Goal: Task Accomplishment & Management: Manage account settings

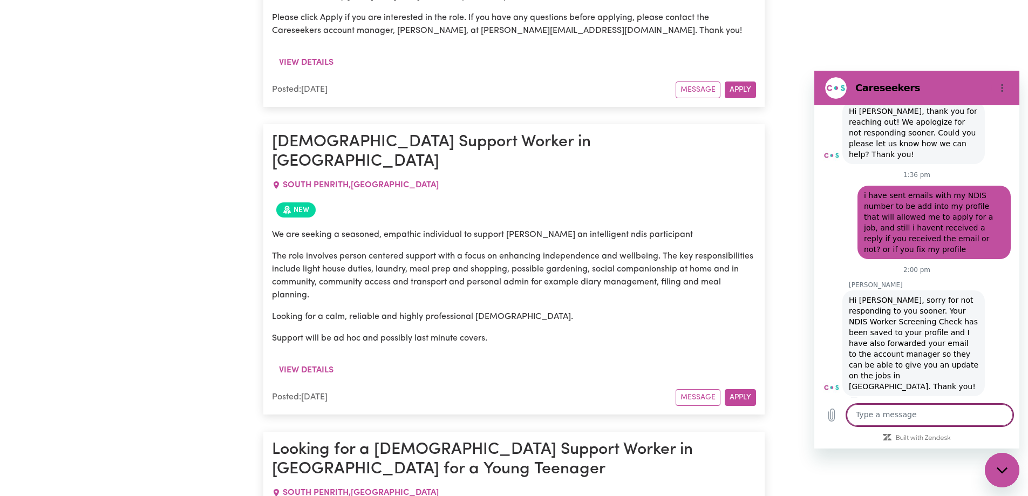
scroll to position [17431, 0]
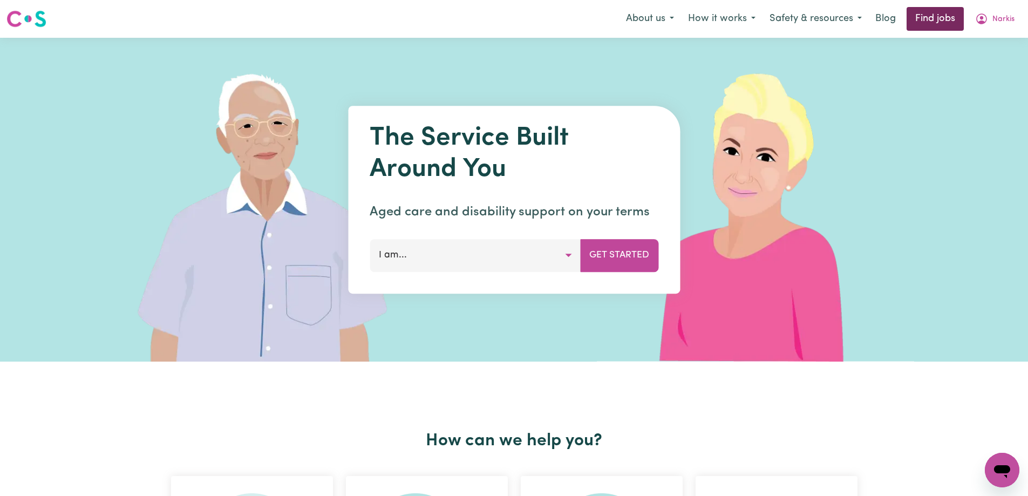
click at [939, 19] on link "Find jobs" at bounding box center [934, 19] width 57 height 24
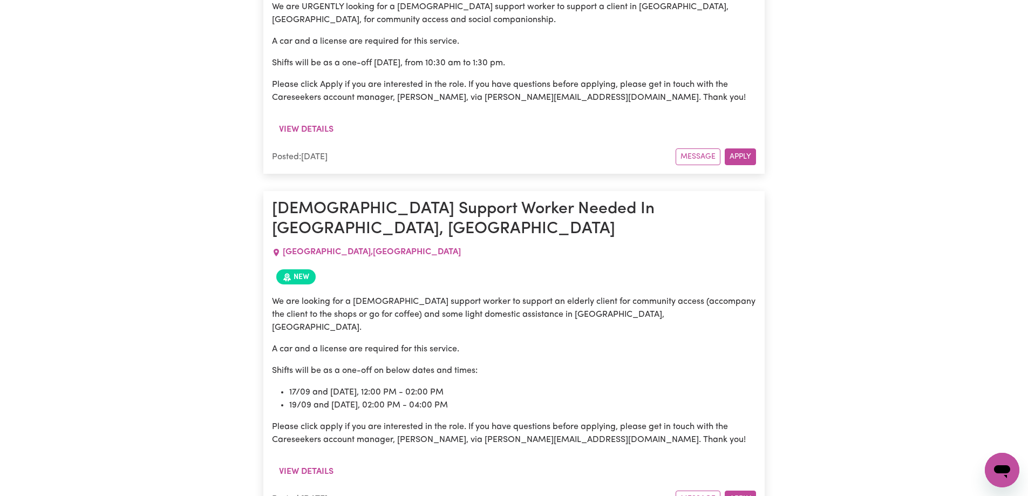
scroll to position [9614, 0]
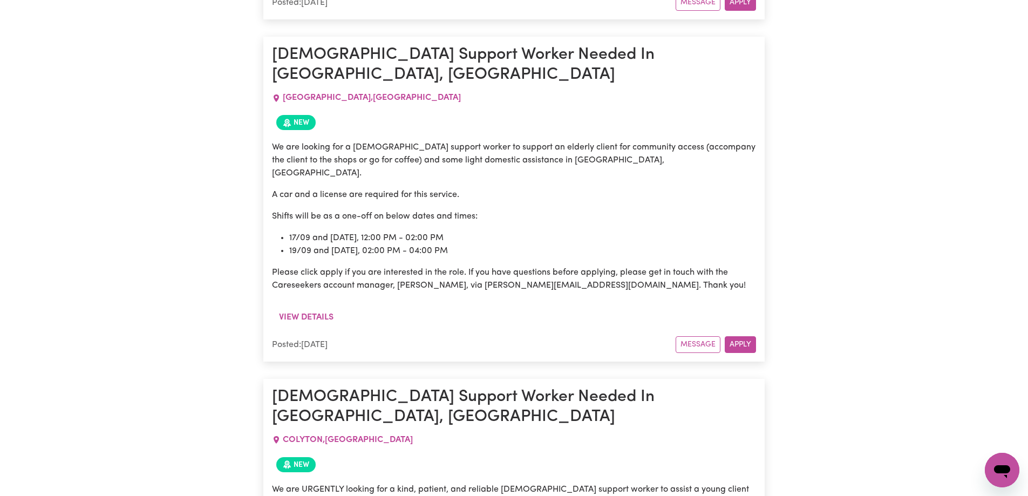
click at [1002, 470] on icon "Open messaging window" at bounding box center [1002, 471] width 16 height 13
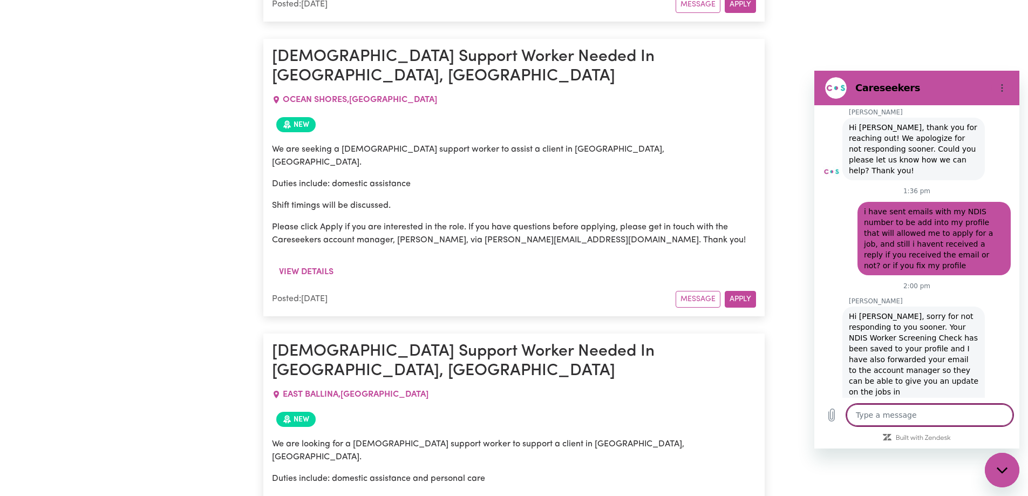
scroll to position [20186, 0]
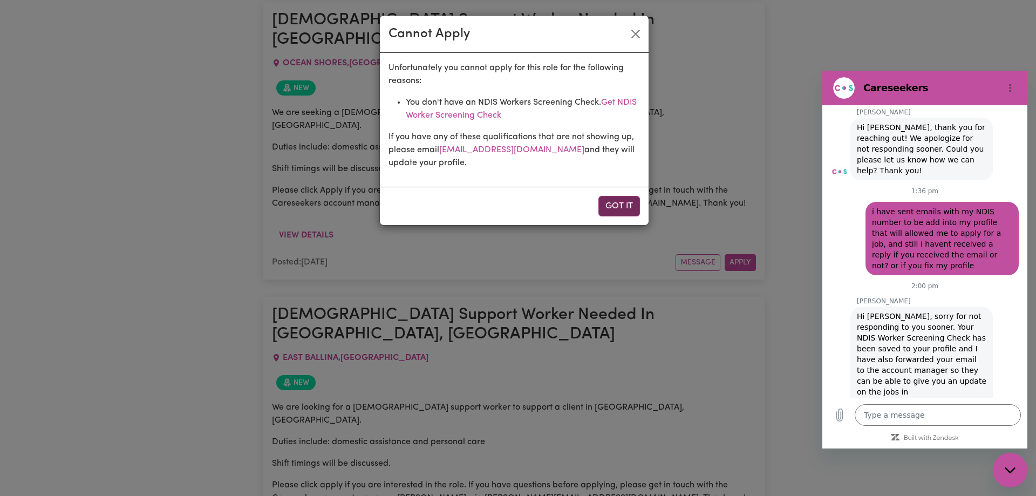
click at [628, 204] on button "Got it" at bounding box center [619, 206] width 42 height 20
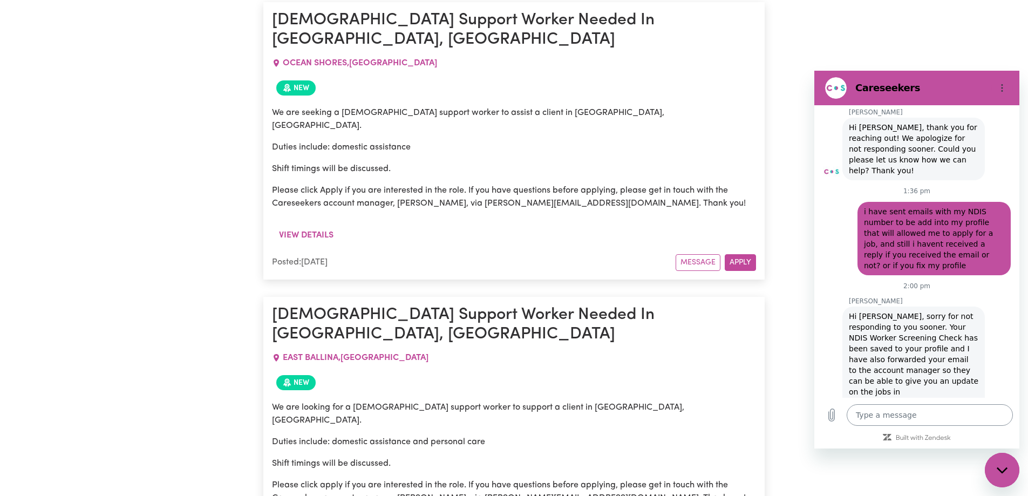
click at [882, 411] on textarea at bounding box center [929, 415] width 166 height 22
type textarea "i"
type textarea "x"
type textarea "i"
type textarea "x"
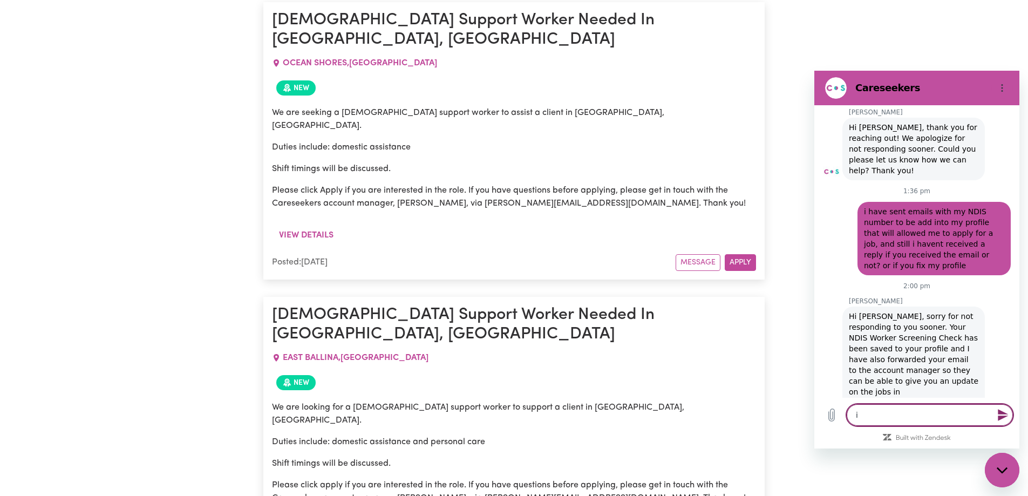
type textarea "i a"
type textarea "x"
type textarea "i am"
type textarea "x"
type textarea "i am"
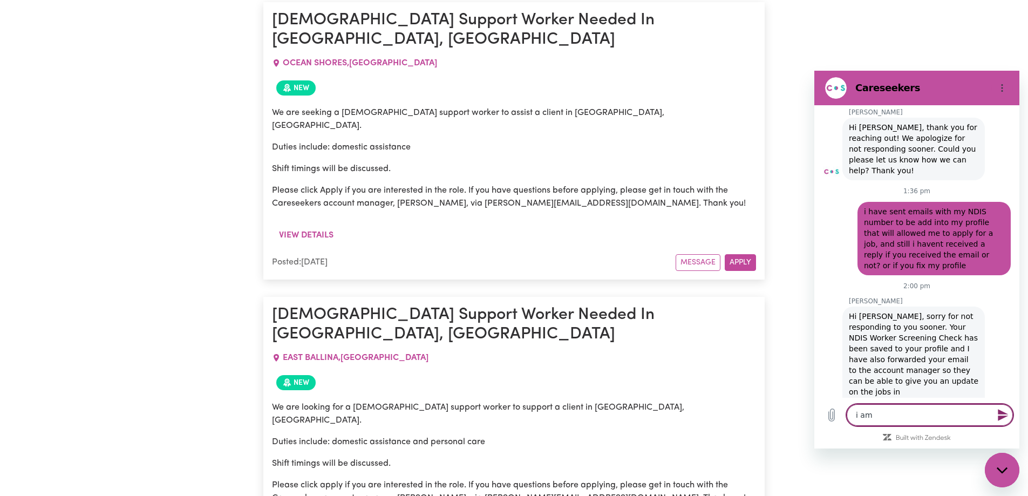
type textarea "x"
type textarea "i am s"
type textarea "x"
type textarea "i am sr"
type textarea "x"
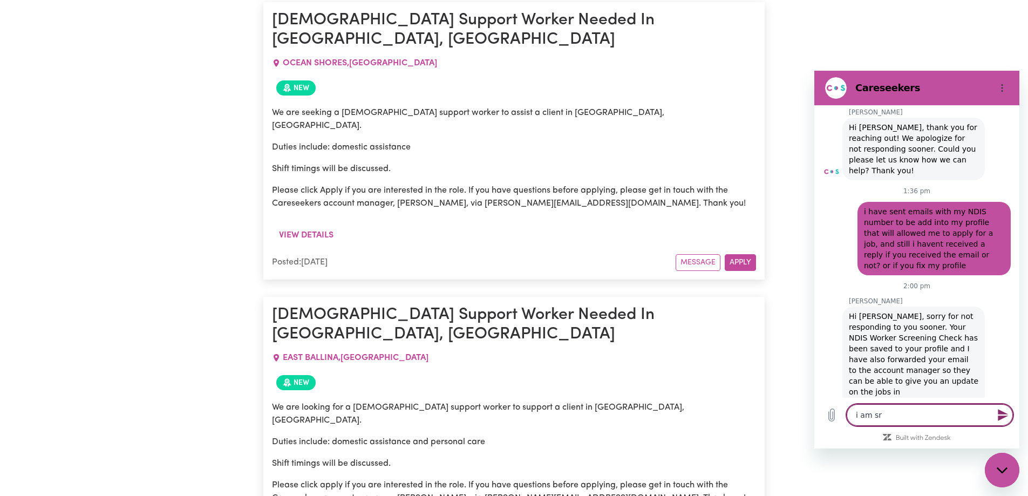
type textarea "i am sri"
type textarea "x"
type textarea "i am sril"
type textarea "x"
type textarea "i am srill"
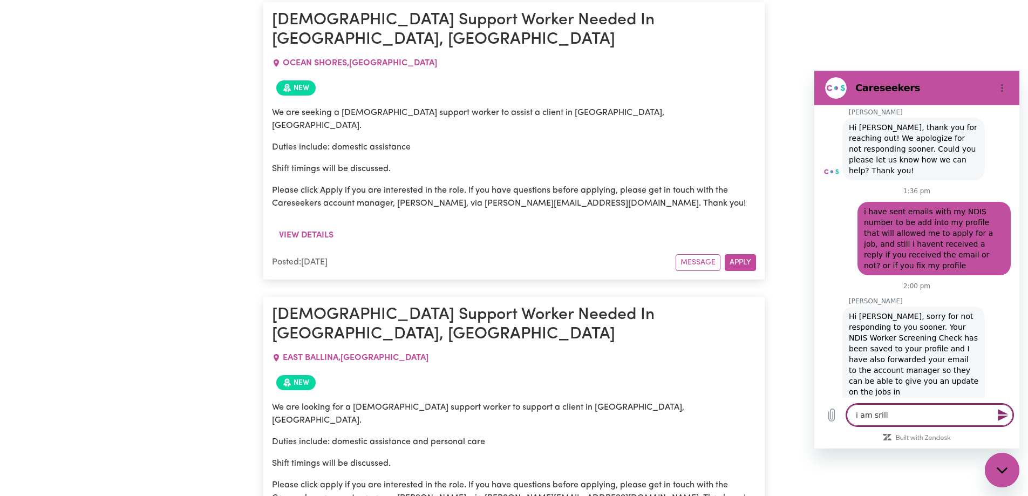
type textarea "x"
type textarea "i am sril"
type textarea "x"
type textarea "i am sri"
type textarea "x"
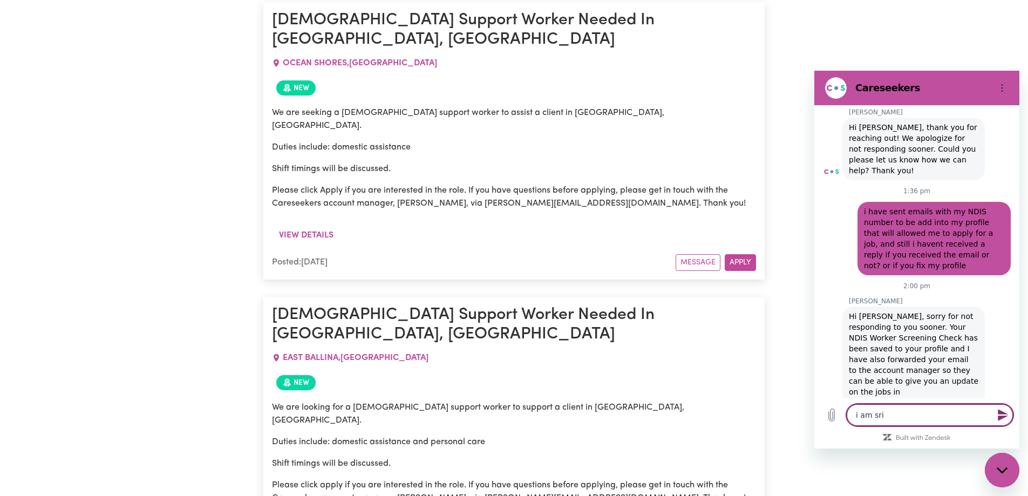
type textarea "i am sr"
type textarea "x"
type textarea "i am s"
type textarea "x"
type textarea "i am st"
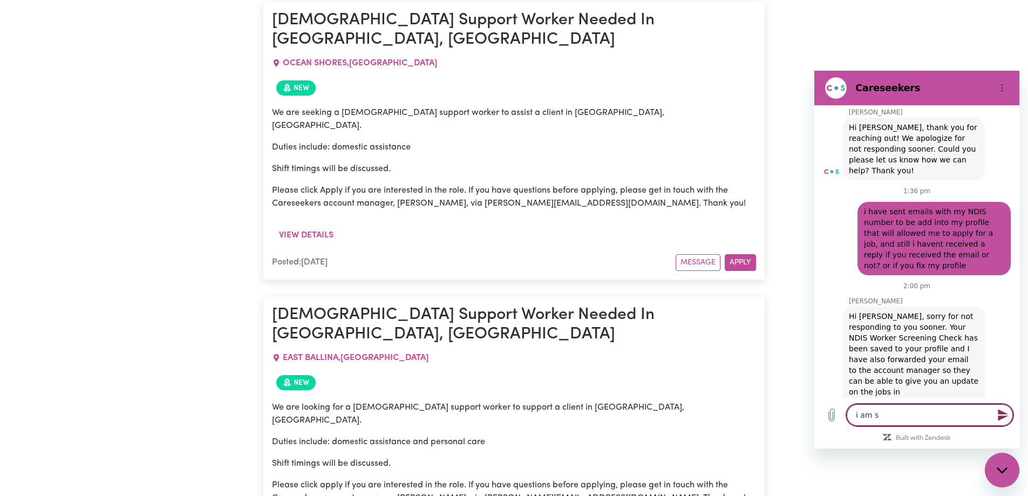
type textarea "x"
type textarea "i am sti"
type textarea "x"
type textarea "i am stil"
type textarea "x"
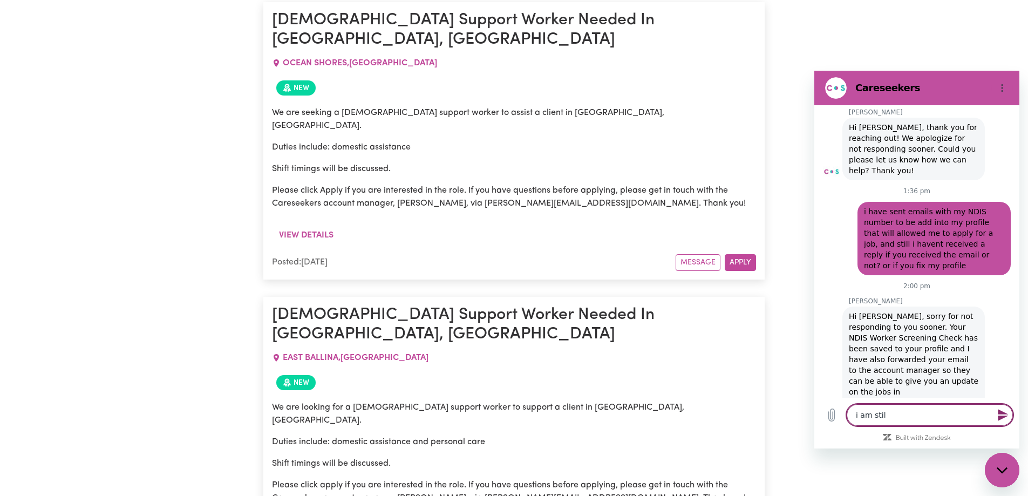
type textarea "i am still"
type textarea "x"
type textarea "i am still"
type textarea "x"
type textarea "i am still c"
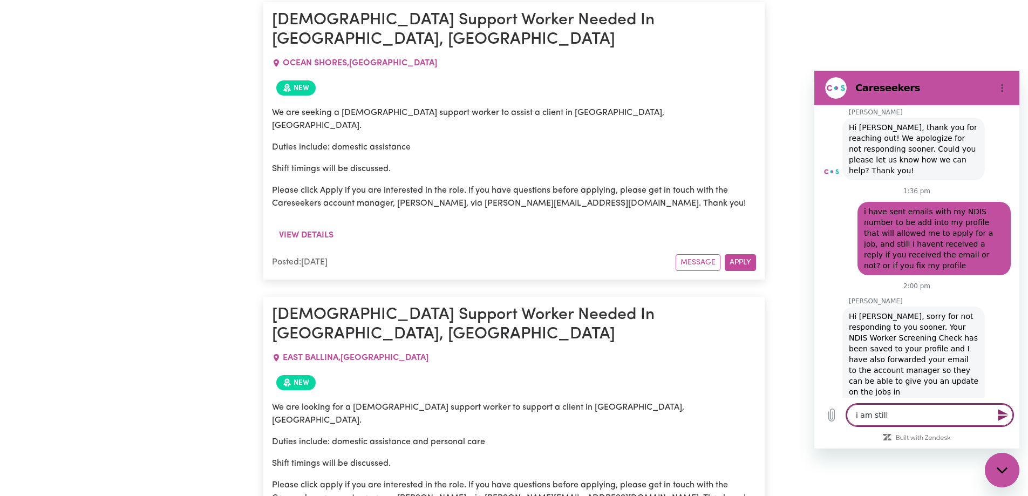
type textarea "x"
type textarea "i am still ca"
type textarea "x"
type textarea "i am still can"
type textarea "x"
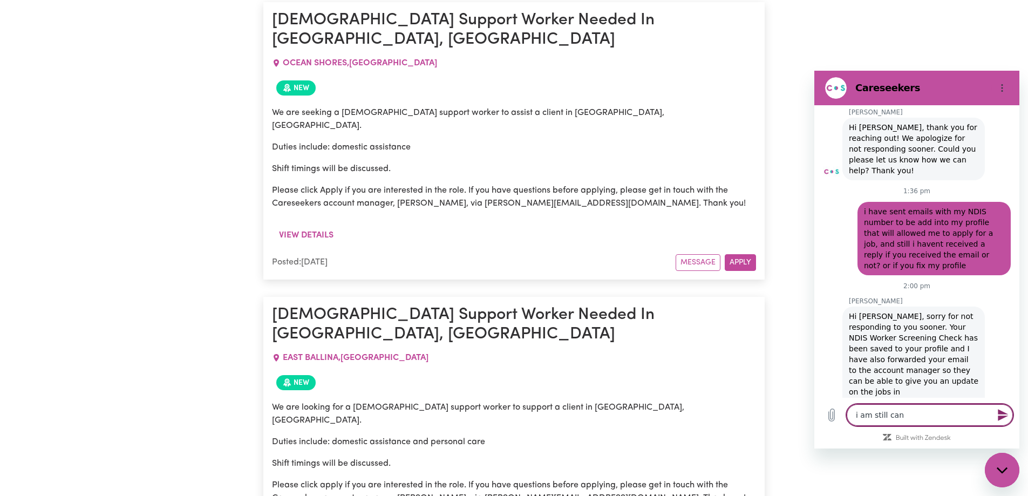
type textarea "i am still [PERSON_NAME]"
type textarea "x"
type textarea "i am still canno"
type textarea "x"
type textarea "i am still cannot"
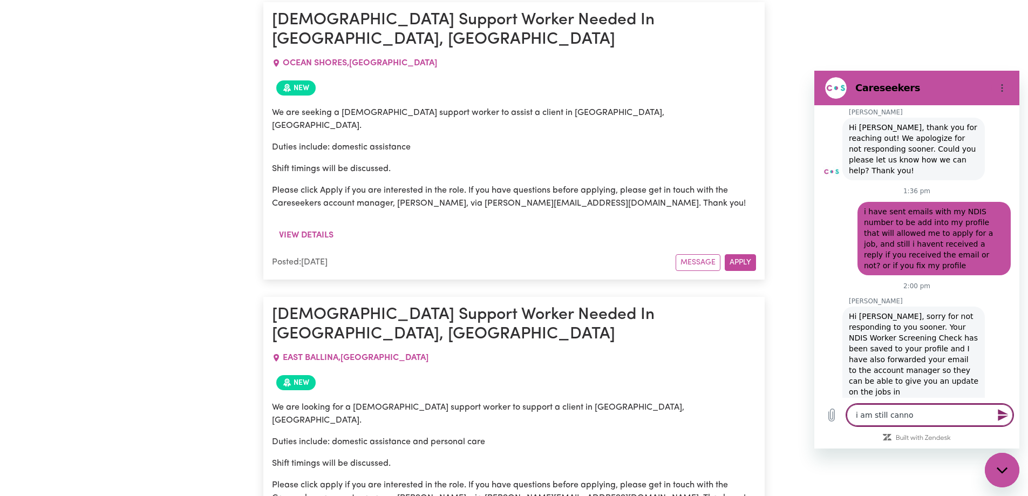
type textarea "x"
type textarea "i am still cannot"
type textarea "x"
type textarea "i am still cannot a"
type textarea "x"
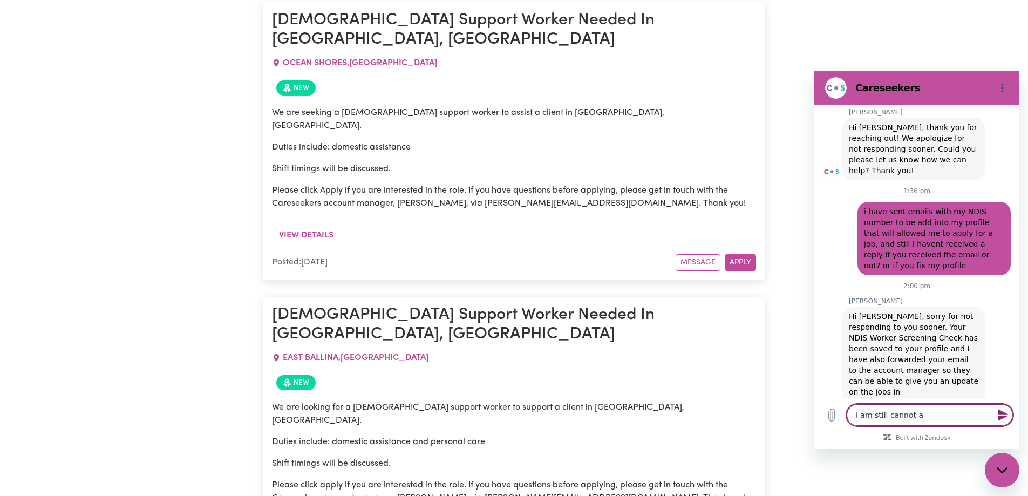
type textarea "i am still cannot ap"
type textarea "x"
type textarea "i am still cannot app"
type textarea "x"
type textarea "i am still cannot appl"
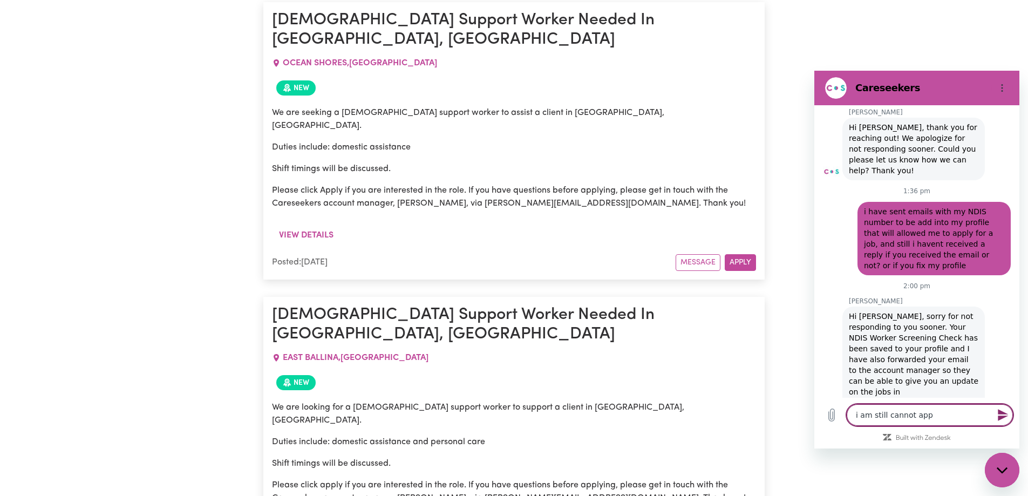
type textarea "x"
type textarea "i am still cannot apply"
type textarea "x"
type textarea "i am still cannot apply,"
type textarea "x"
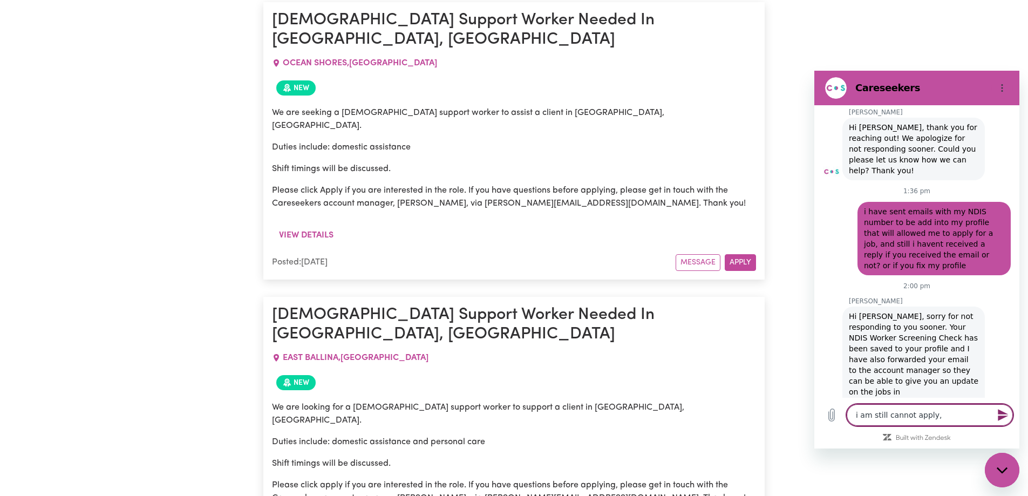
type textarea "i am still cannot apply,"
type textarea "x"
type textarea "i am still cannot apply, i"
type textarea "x"
type textarea "i am still cannot apply, it"
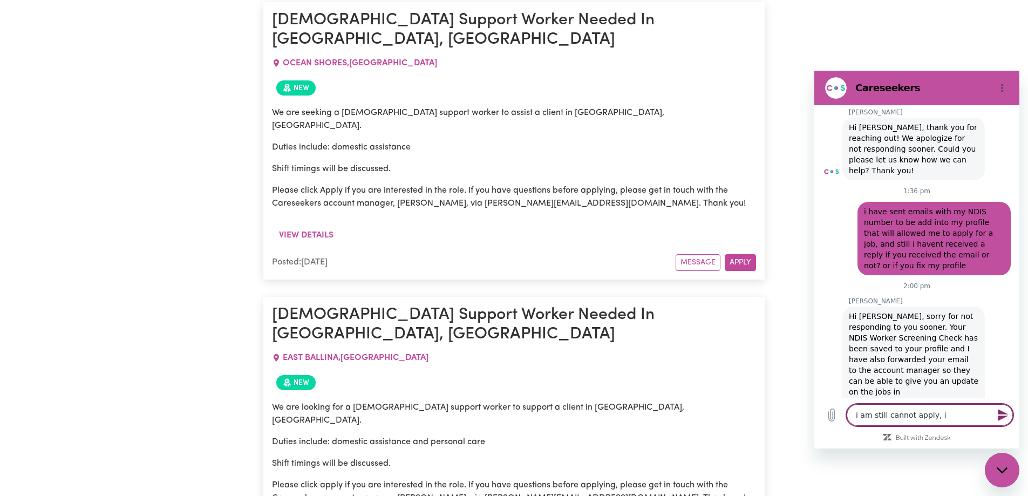
type textarea "x"
type textarea "i am still cannot apply, it"
type textarea "x"
type textarea "i am still cannot apply, it k"
type textarea "x"
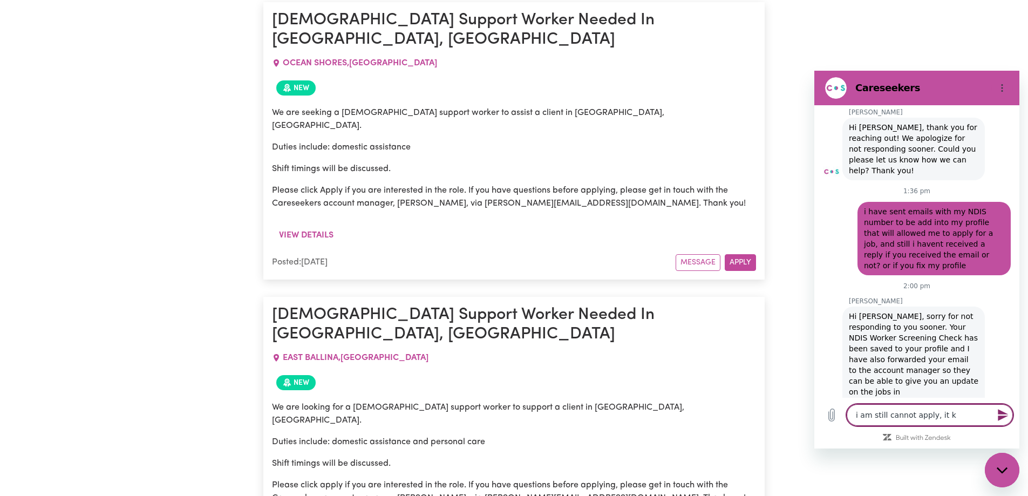
type textarea "i am still cannot apply, it ke"
type textarea "x"
type textarea "i am still cannot apply, it kee"
type textarea "x"
type textarea "i am still cannot apply, it keep"
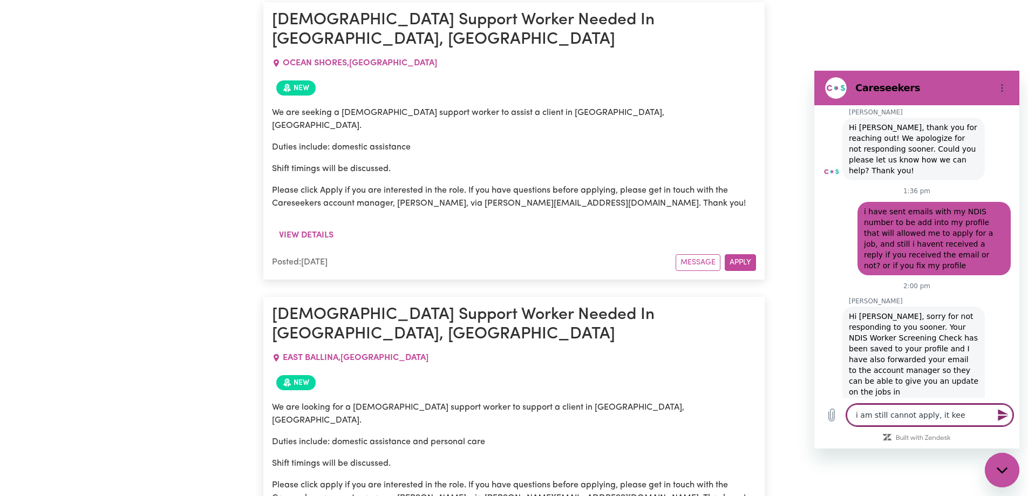
type textarea "x"
type textarea "i am still cannot apply, it keep"
type textarea "x"
type textarea "i am still cannot apply, it keep s"
type textarea "x"
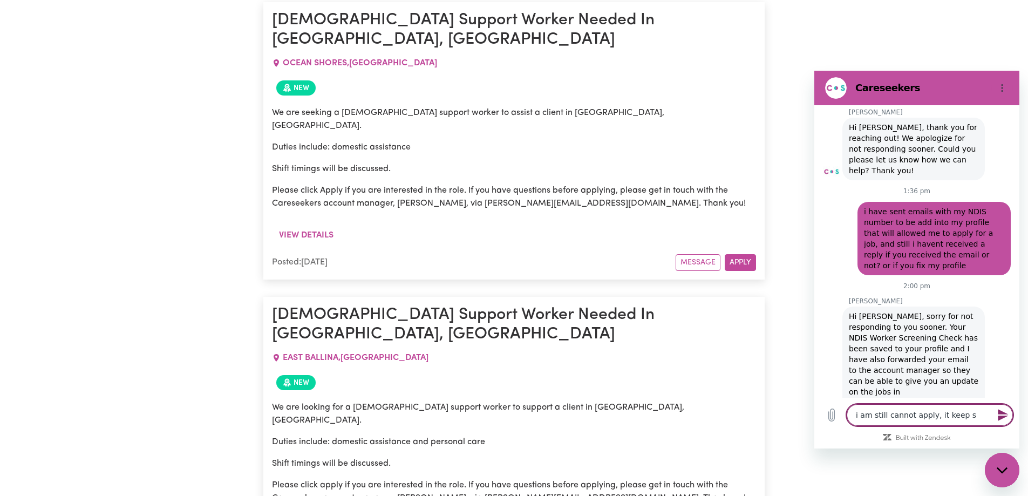
type textarea "i am still cannot apply, it keep sa"
type textarea "x"
type textarea "i am still cannot apply, it keep say"
type textarea "x"
type textarea "i am still cannot apply, it keep sayi"
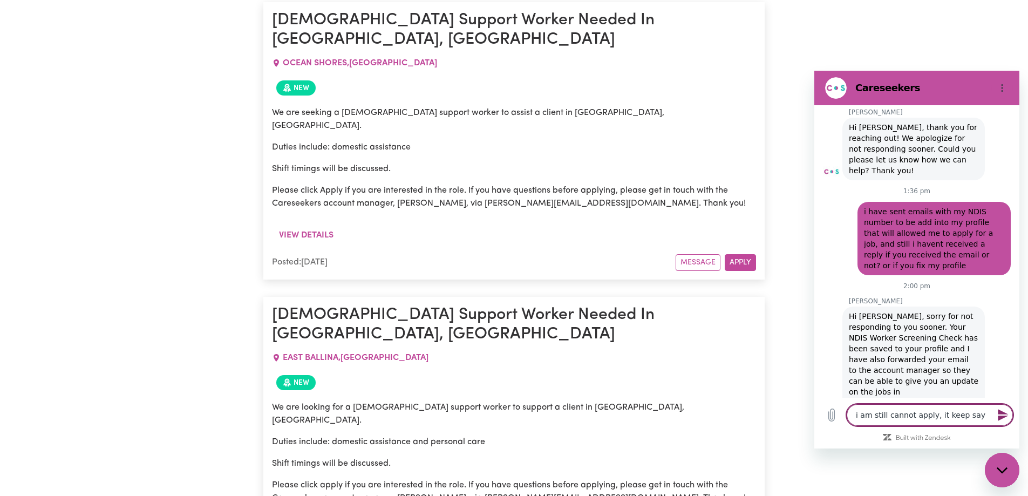
type textarea "x"
type textarea "i am still cannot apply, it keep sayin"
type textarea "x"
type textarea "i am still cannot apply, it keep saying"
type textarea "x"
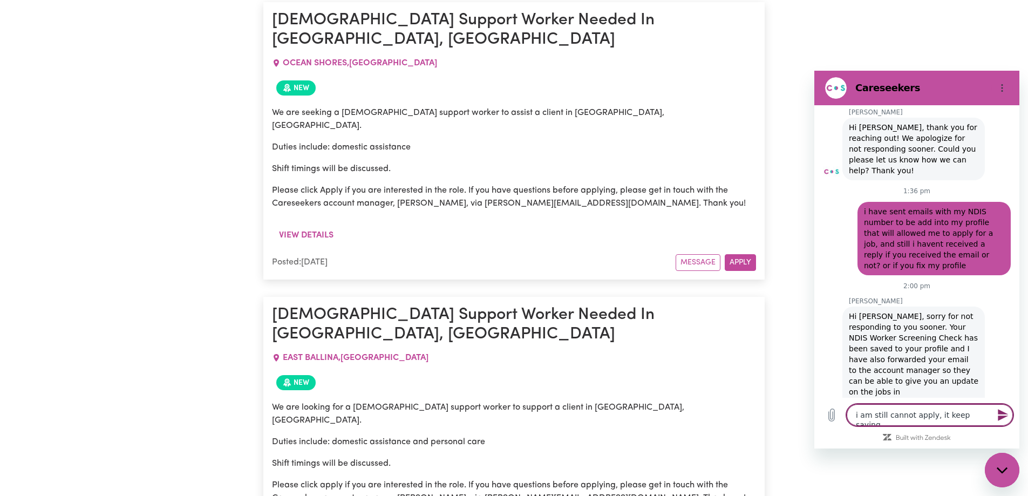
type textarea "i am still cannot apply, it keep saying"
type textarea "x"
type textarea "i am still cannot apply, it keep saying t"
type textarea "x"
type textarea "i am still cannot apply, it keep saying th"
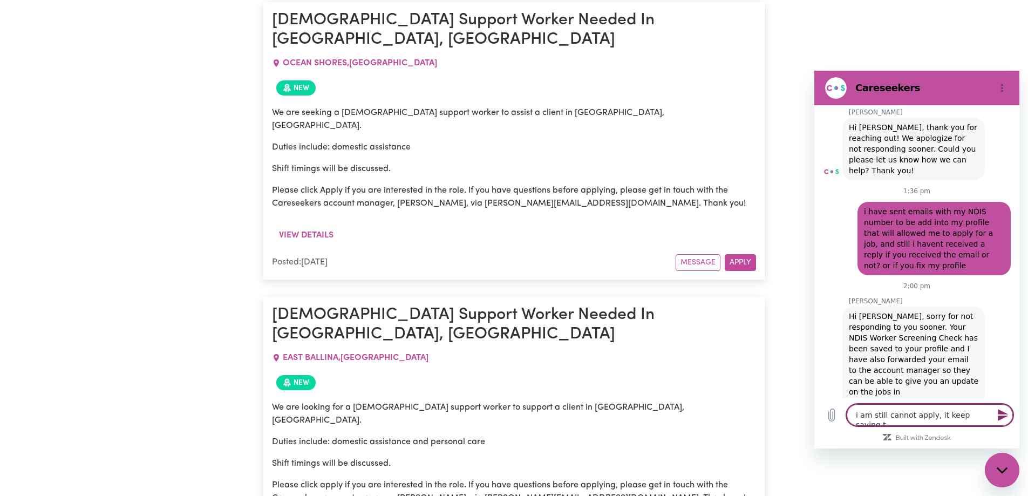
type textarea "x"
type textarea "i am still cannot apply, it keep saying tha"
type textarea "x"
type textarea "i am still cannot apply, it keep saying thay"
type textarea "x"
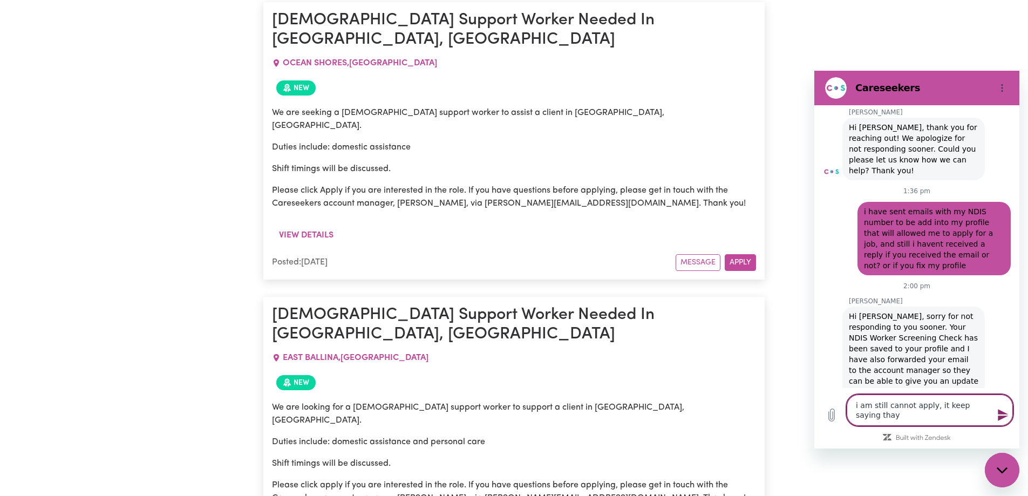
type textarea "i am still cannot apply, it keep saying thay"
type textarea "x"
type textarea "i am still cannot apply, it keep saying thay"
type textarea "x"
type textarea "i am still cannot apply, it keep saying tha"
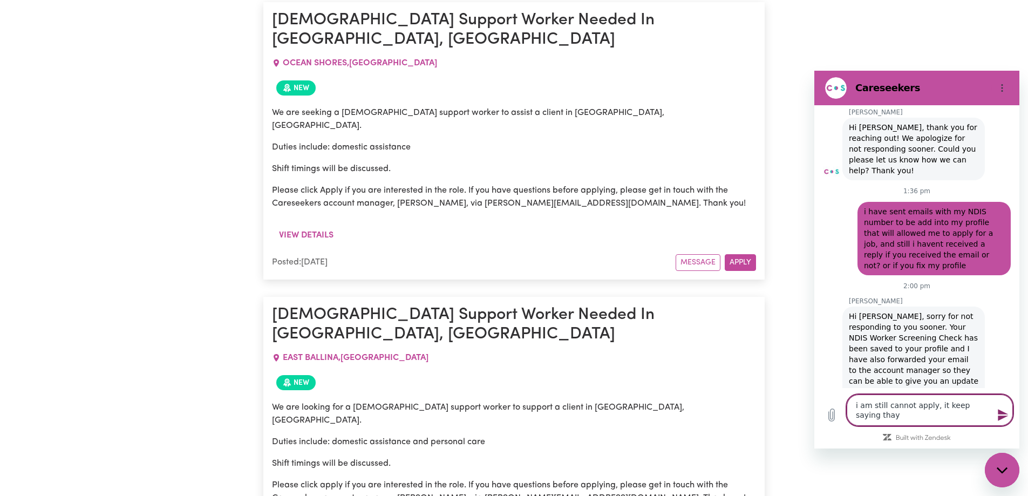
type textarea "x"
type textarea "i am still cannot apply, it keep saying that"
type textarea "x"
type textarea "i am still cannot apply, it keep saying that"
type textarea "x"
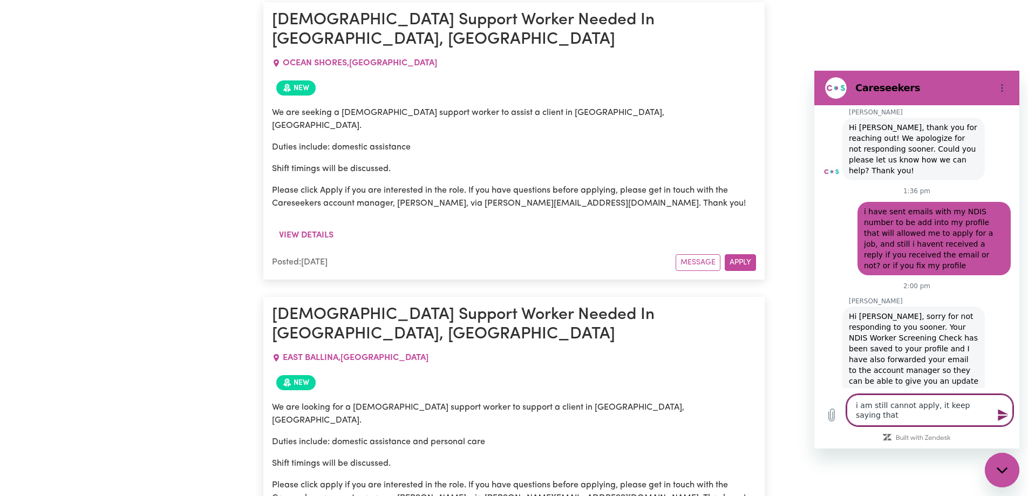
type textarea "i am still cannot apply, it keep saying that i"
type textarea "x"
type textarea "i am still cannot apply, it keep saying that i"
type textarea "x"
type textarea "i am still cannot apply, it keep saying that i o"
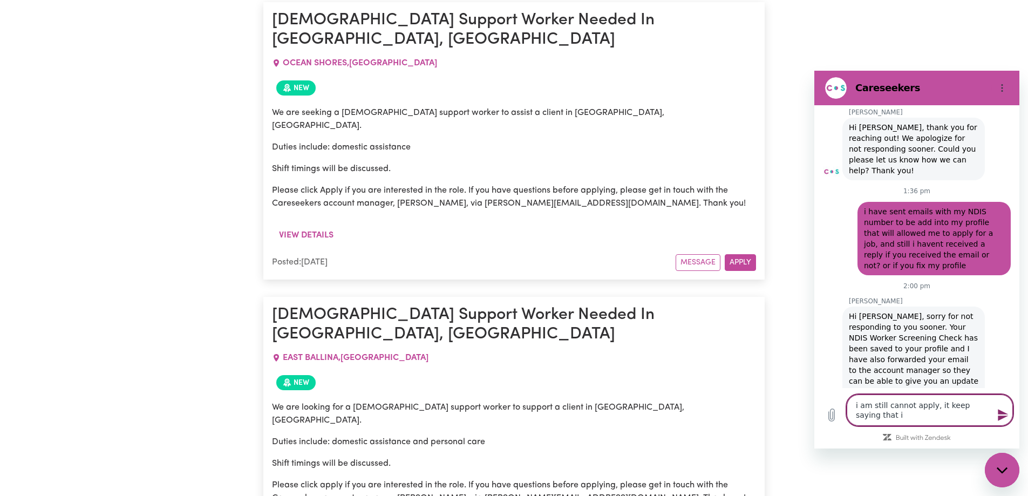
type textarea "x"
type textarea "i am still cannot apply, it keep saying that i on"
type textarea "x"
type textarea "i am still cannot apply, it keep saying that i on"
type textarea "x"
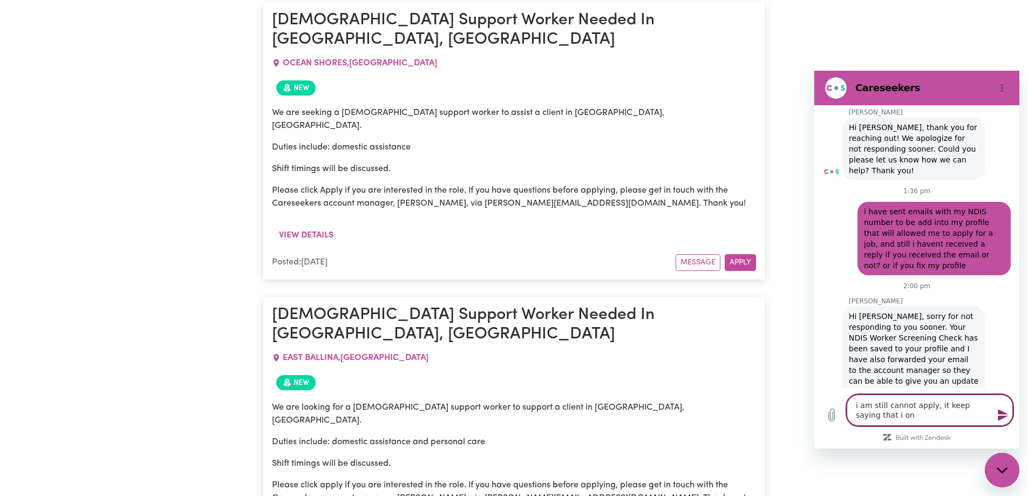
type textarea "i am still cannot apply, it keep saying that i on h"
type textarea "x"
type textarea "i am still cannot apply, it keep saying that i on ha"
type textarea "x"
type textarea "i am still cannot apply, it keep saying that i on h"
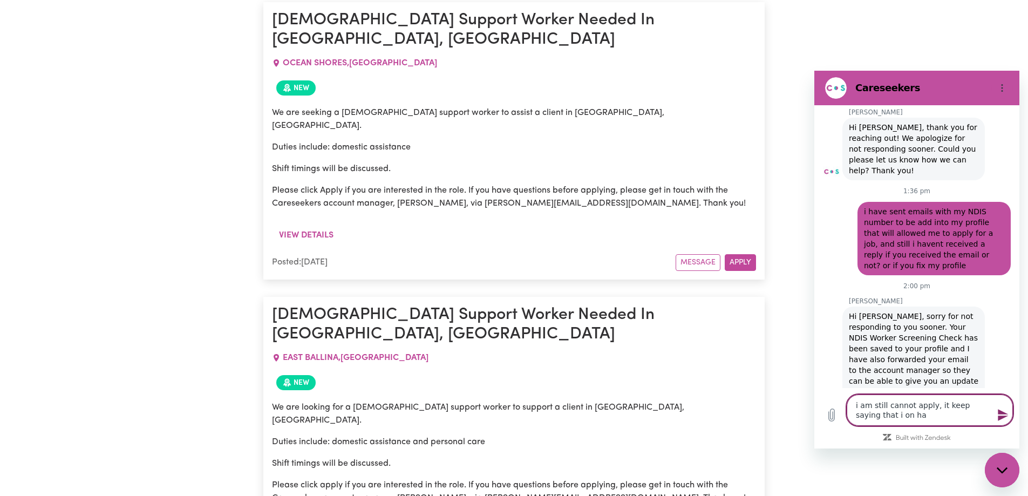
type textarea "x"
type textarea "i am still cannot apply, it keep saying that i on"
type textarea "x"
type textarea "i am still cannot apply, it keep saying that i on"
type textarea "x"
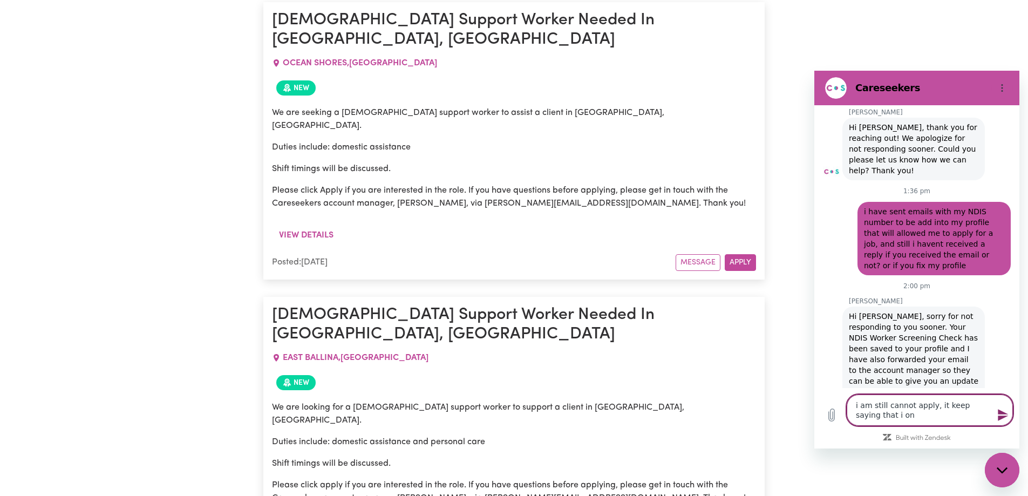
type textarea "i am still cannot apply, it keep saying that i o"
type textarea "x"
type textarea "i am still cannot apply, it keep saying that i"
type textarea "x"
type textarea "i am still cannot apply, it keep saying that i"
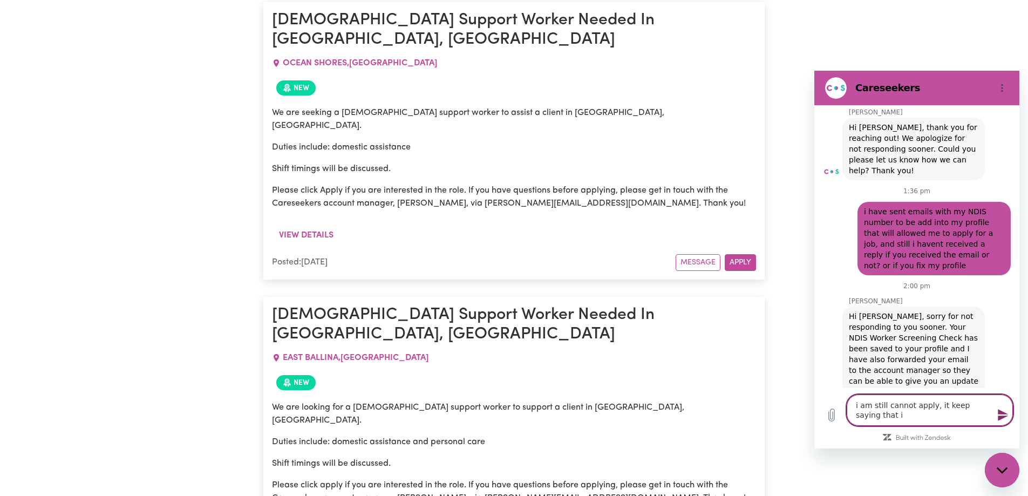
type textarea "x"
type textarea "i am still cannot apply, it keep saying that id"
type textarea "x"
type textarea "i am still cannot apply, it keep saying that i"
type textarea "x"
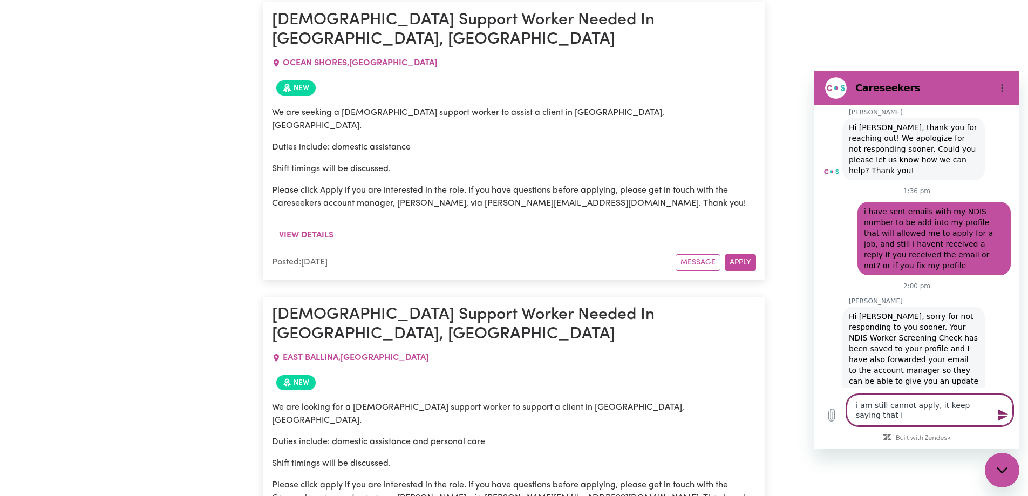
type textarea "i am still cannot apply, it keep saying that i"
type textarea "x"
type textarea "i am still cannot apply, it keep saying that i d"
type textarea "x"
type textarea "i am still cannot apply, it keep saying that i do"
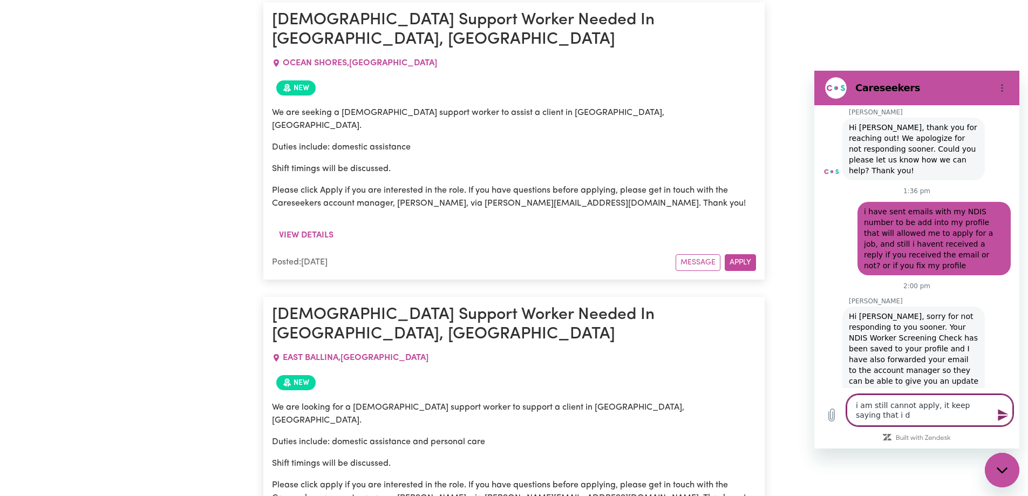
type textarea "x"
type textarea "i am still cannot apply, it keep saying that i don"
type textarea "x"
type textarea "i am still cannot apply, it keep saying that i dont"
type textarea "x"
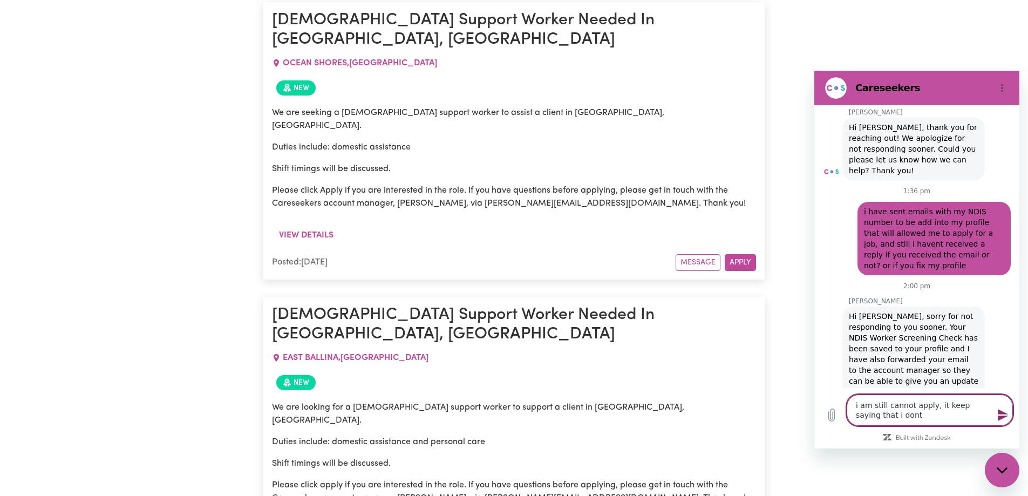
type textarea "i am still cannot apply, it keep saying that i dont"
type textarea "x"
type textarea "i am still cannot apply, it keep saying that i dont h"
type textarea "x"
type textarea "i am still cannot apply, it keep saying that i dont ha"
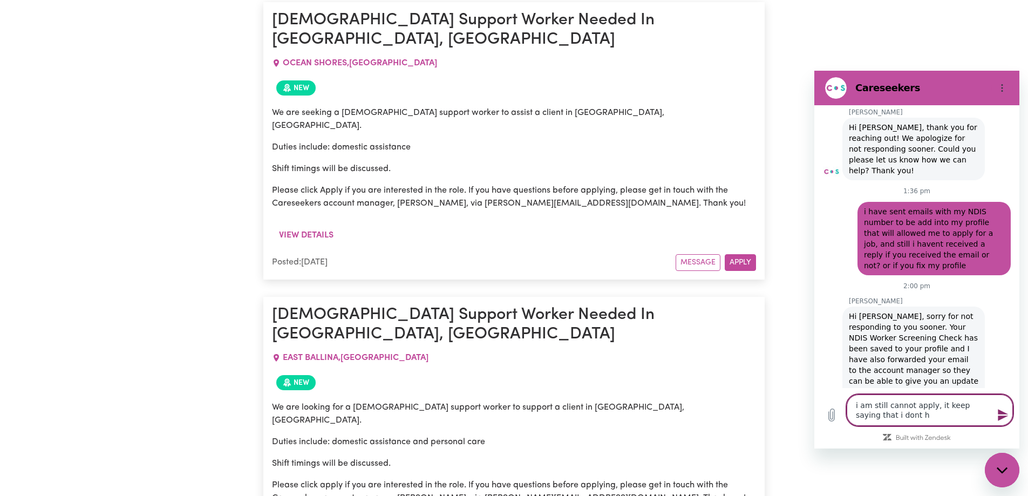
type textarea "x"
type textarea "i am still cannot apply, it keep saying that i dont hav"
type textarea "x"
type textarea "i am still cannot apply, it keep saying that i dont have"
type textarea "x"
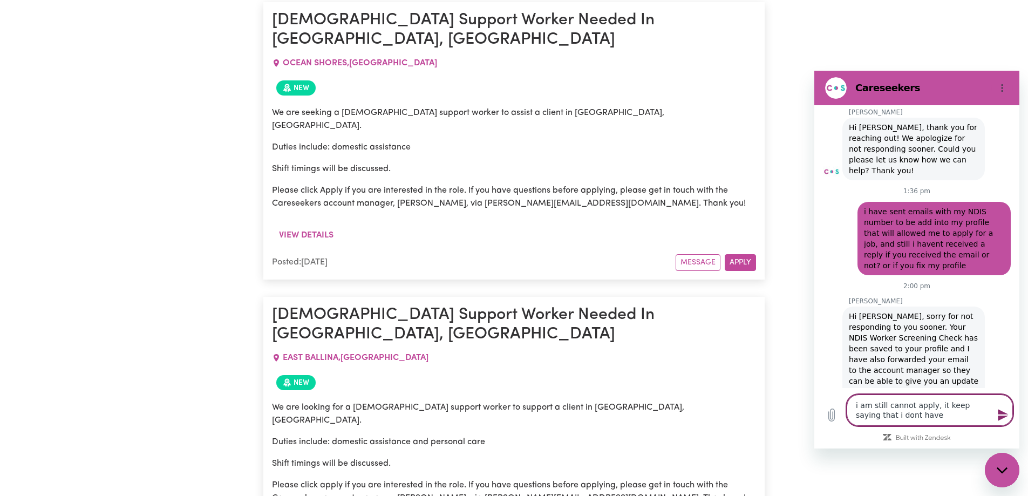
type textarea "i am still cannot apply, it keep saying that i dont have"
type textarea "x"
type textarea "i am still cannot apply, it keep saying that i dont have N"
type textarea "x"
type textarea "i am still cannot apply, it keep saying that i dont have ND"
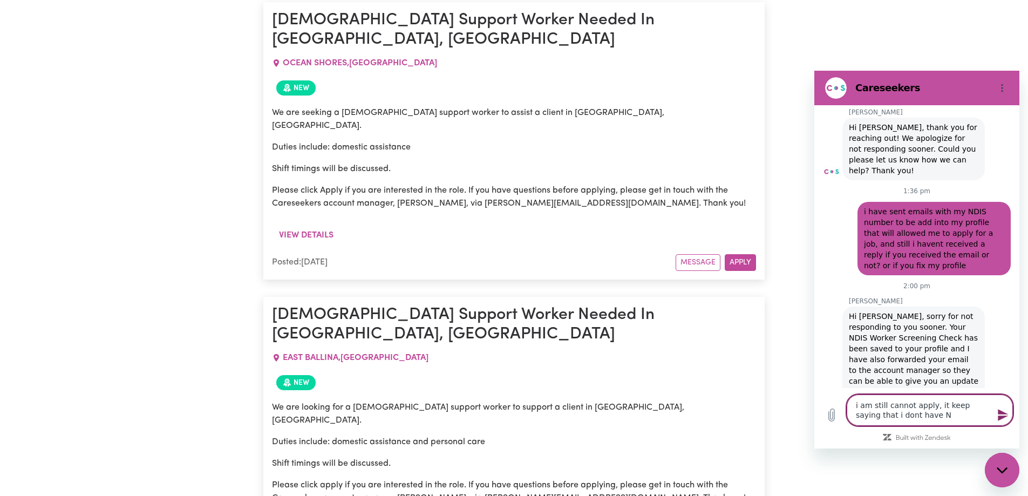
type textarea "x"
type textarea "i am still cannot apply, it keep saying that i dont have NDI"
type textarea "x"
type textarea "i am still cannot apply, it keep saying that i dont have NDIS"
type textarea "x"
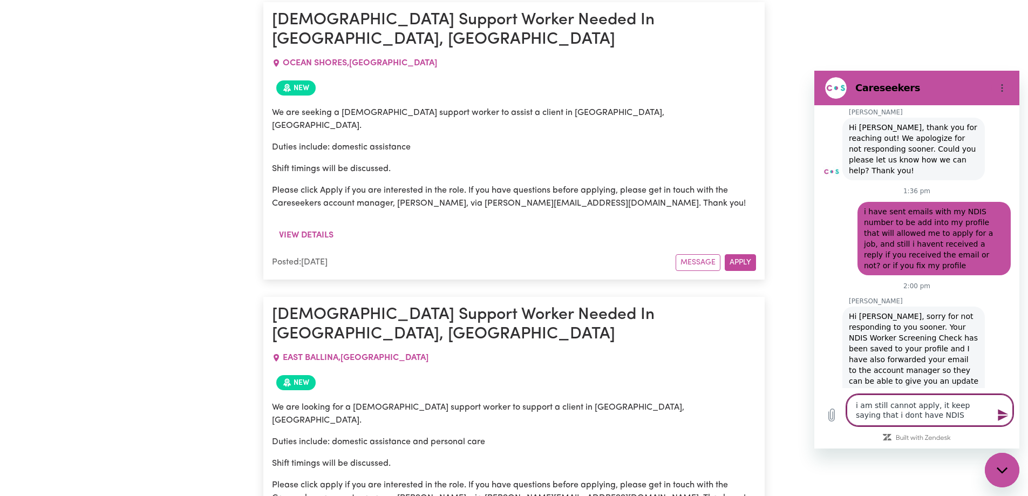
type textarea "i am still cannot apply, it keep saying that i dont have NDIS"
type textarea "x"
type textarea "i am still cannot apply, it keep saying that i dont have NDIS c"
type textarea "x"
type textarea "i am still cannot apply, it keep saying that i dont have NDIS ch"
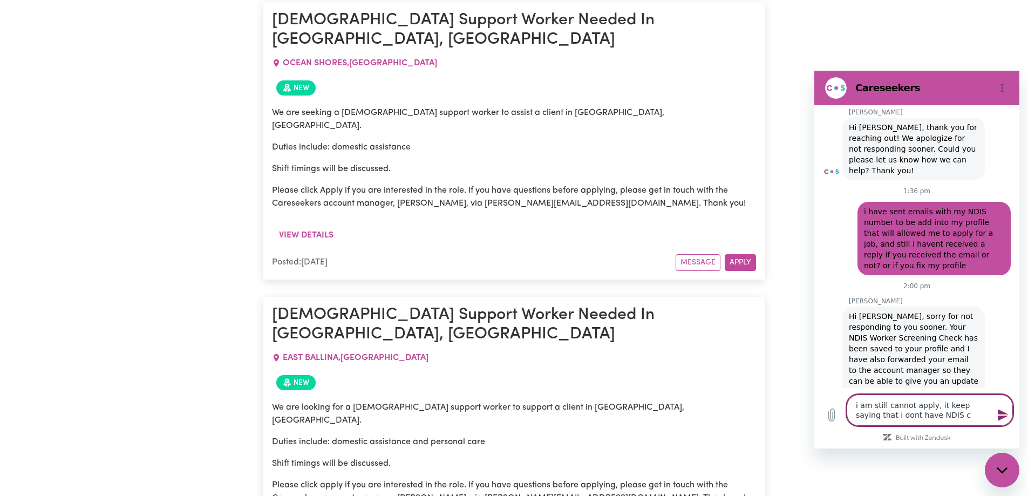
type textarea "x"
type textarea "i am still cannot apply, it keep saying that i dont have NDIS che"
type textarea "x"
type textarea "i am still cannot apply, it keep saying that i dont have NDIS chec"
type textarea "x"
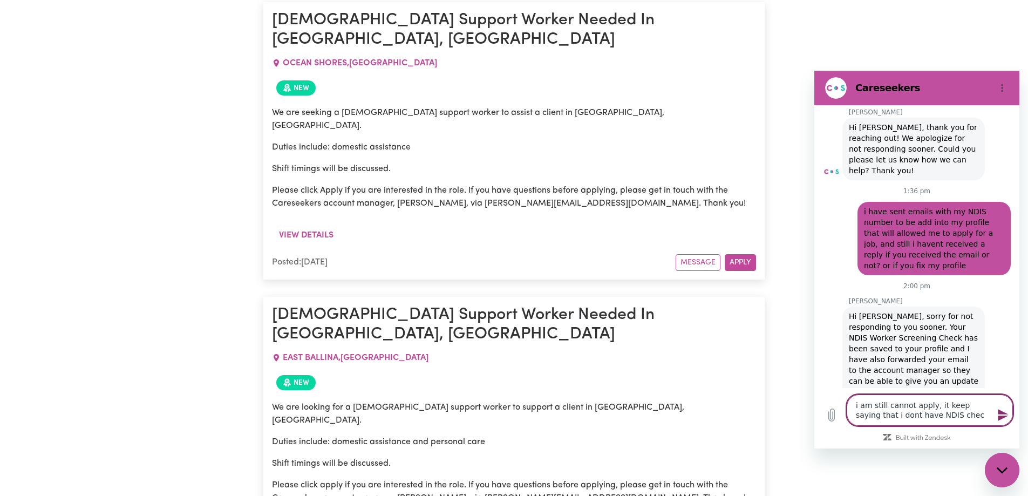
type textarea "i am still cannot apply, it keep saying that i dont have NDIS check"
type textarea "x"
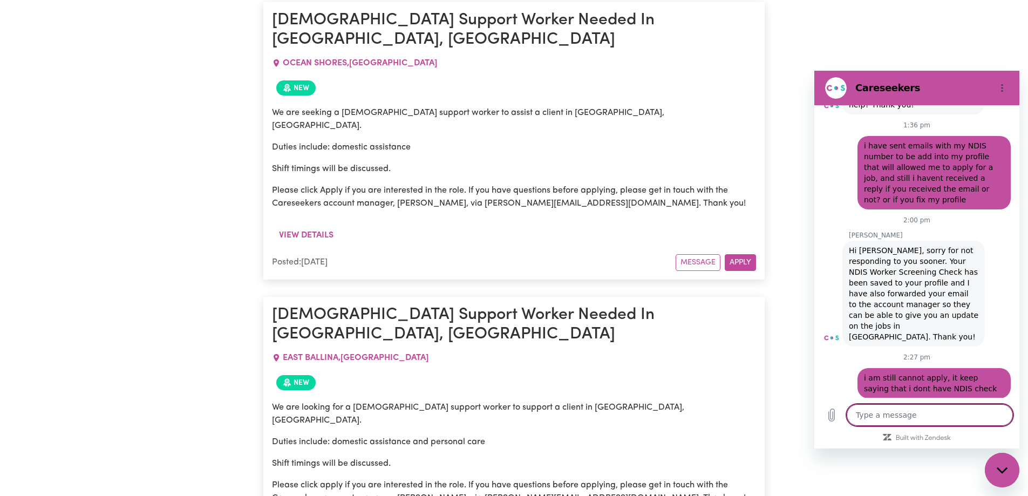
scroll to position [957, 0]
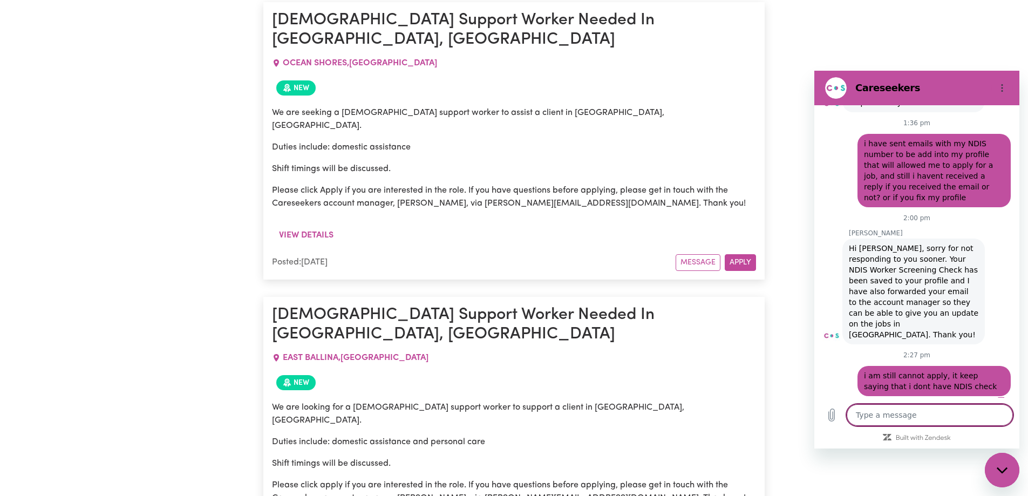
type textarea "t"
type textarea "x"
type textarea "th"
type textarea "x"
type textarea "the"
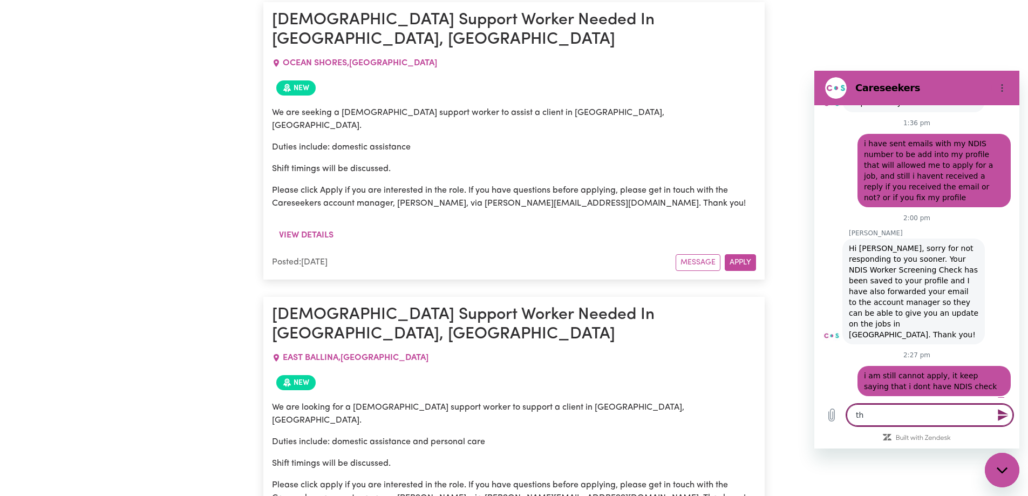
type textarea "x"
type textarea "the"
type textarea "x"
type textarea "the i"
type textarea "x"
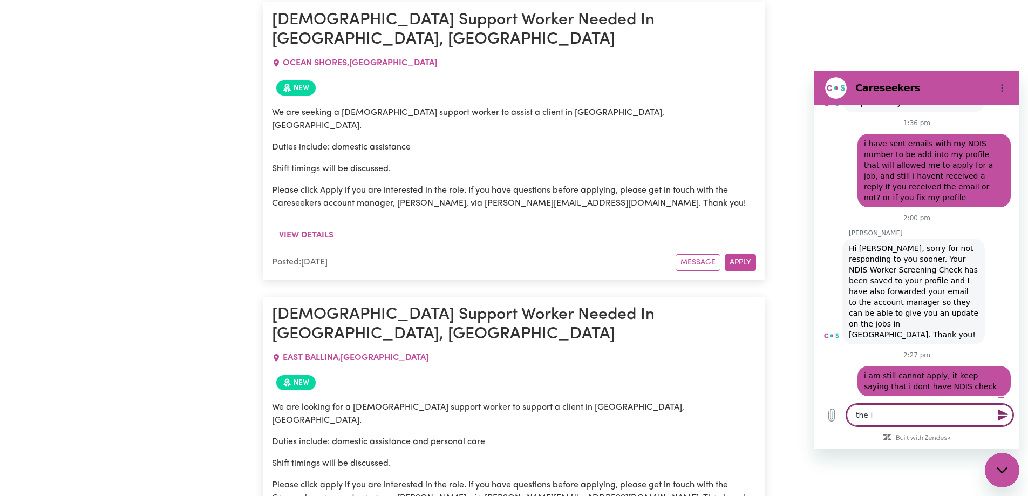
type textarea "the in"
type textarea "x"
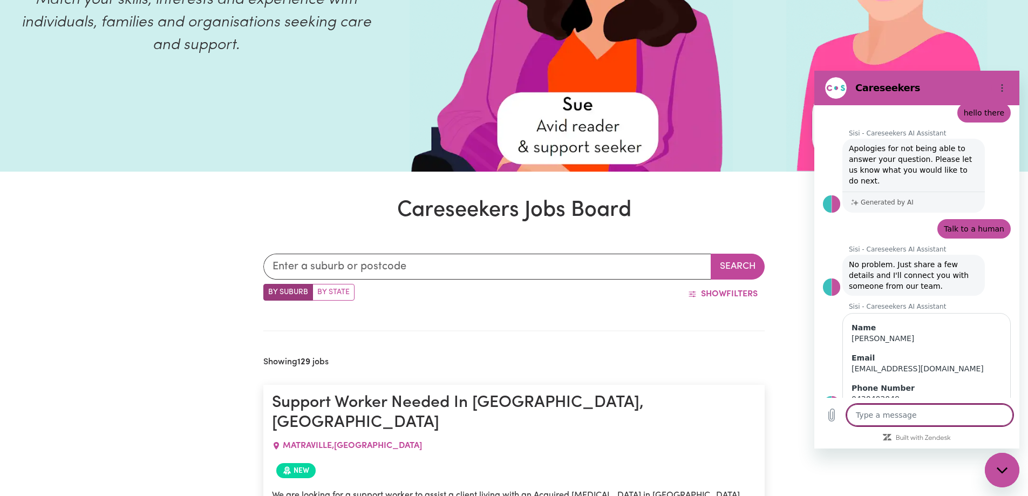
scroll to position [0, 0]
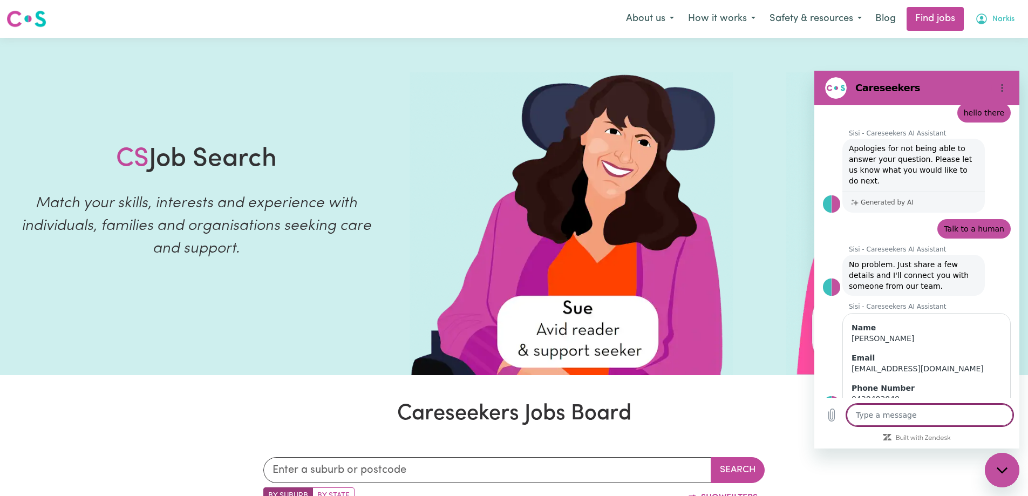
click at [1008, 19] on span "Narkis" at bounding box center [1003, 19] width 22 height 12
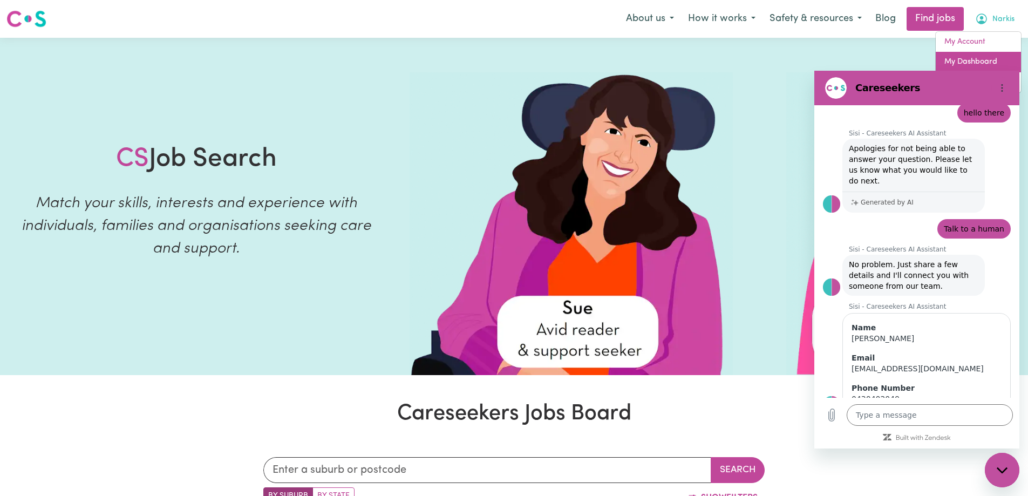
click at [972, 58] on link "My Dashboard" at bounding box center [977, 62] width 85 height 20
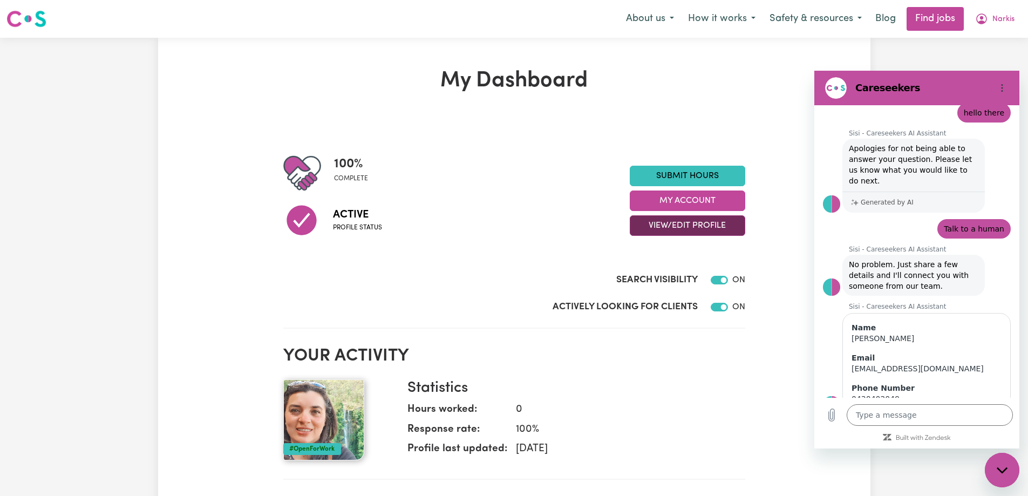
click at [694, 225] on button "View/Edit Profile" at bounding box center [686, 225] width 115 height 20
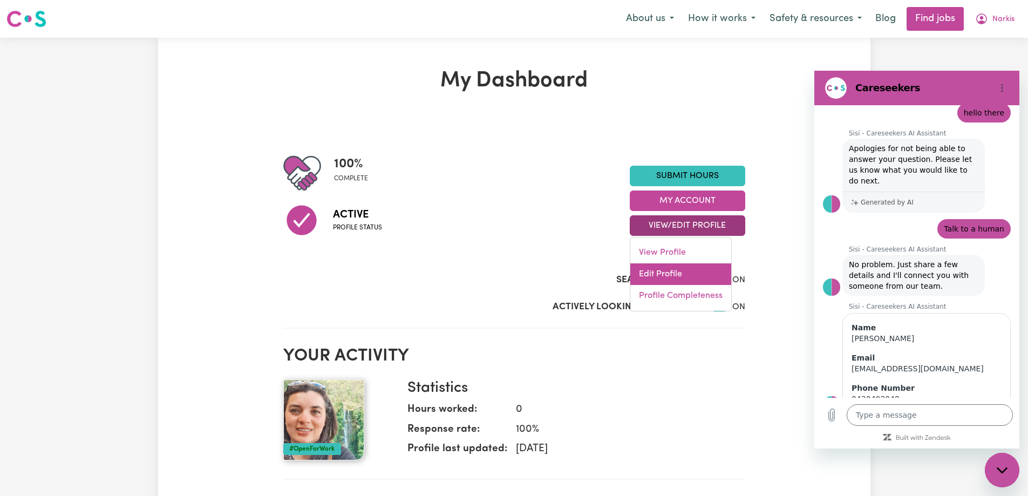
click at [659, 272] on link "Edit Profile" at bounding box center [680, 274] width 101 height 22
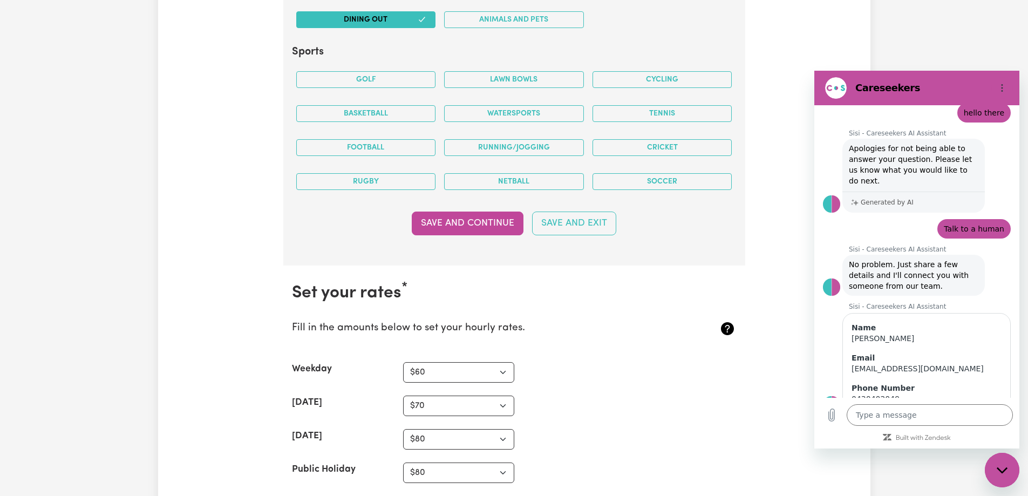
scroll to position [2859, 0]
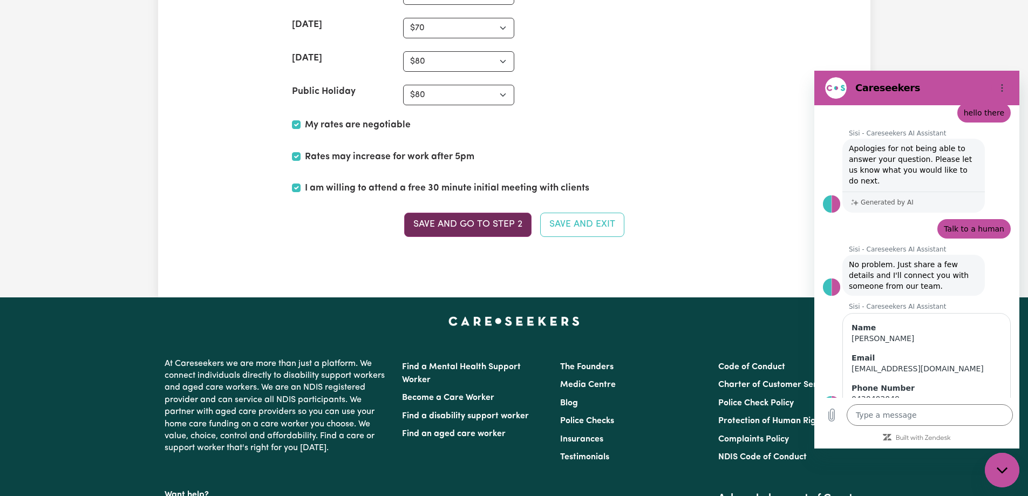
click at [492, 225] on button "Save and go to Step 2" at bounding box center [467, 225] width 127 height 24
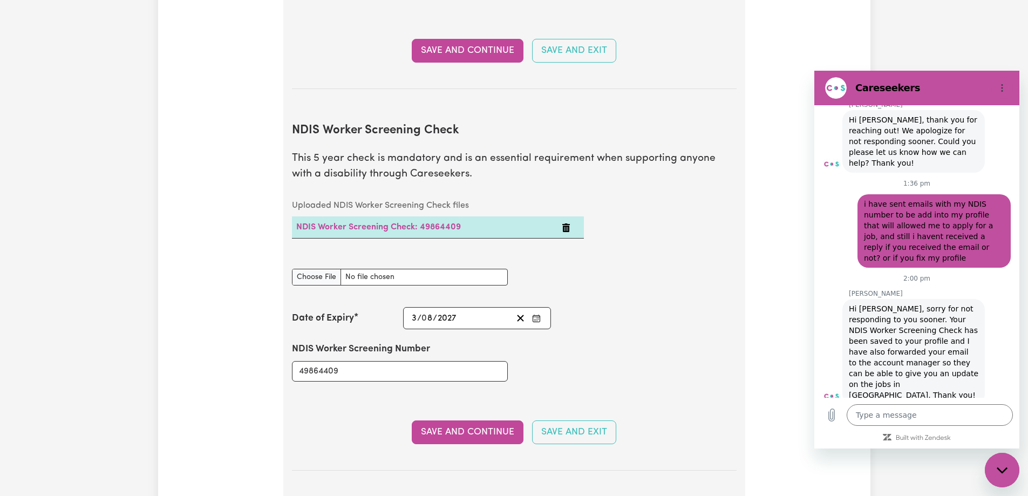
scroll to position [989, 0]
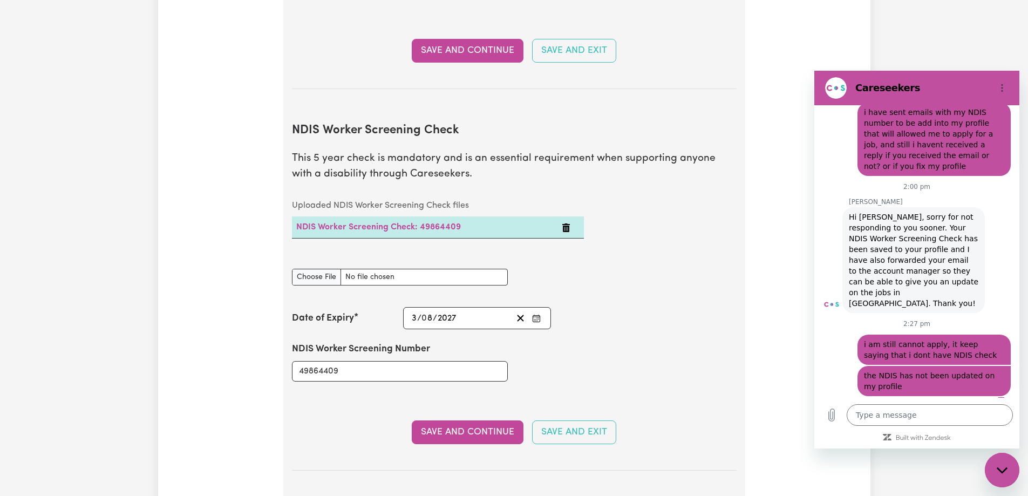
drag, startPoint x: 1016, startPoint y: 254, endPoint x: 1833, endPoint y: 462, distance: 843.1
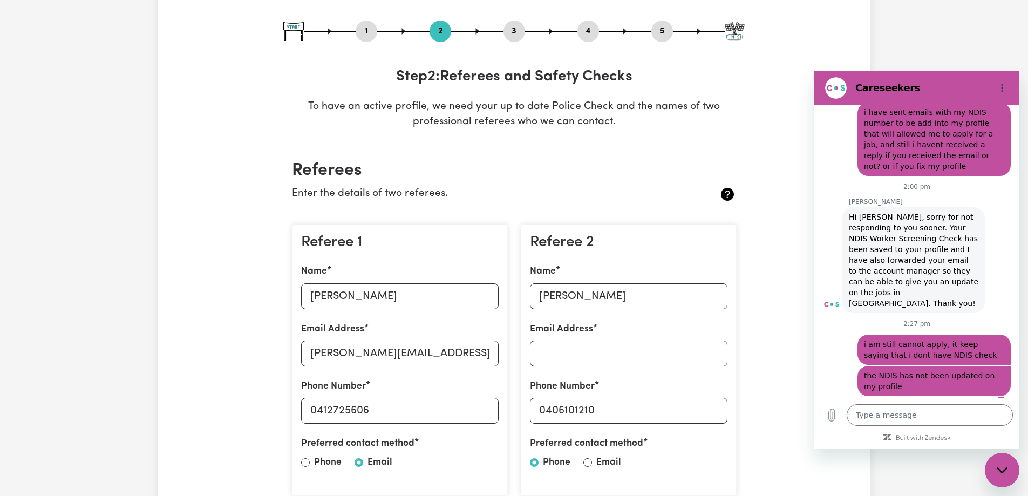
scroll to position [0, 0]
